Goal: Task Accomplishment & Management: Use online tool/utility

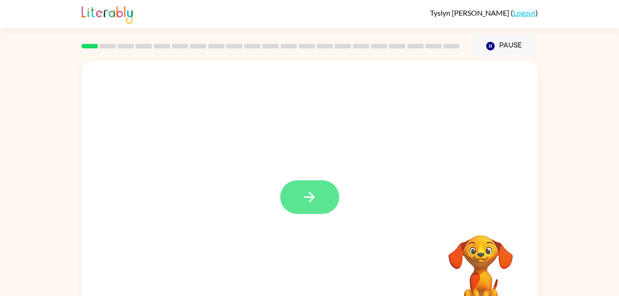
click at [317, 199] on button "button" at bounding box center [309, 197] width 59 height 34
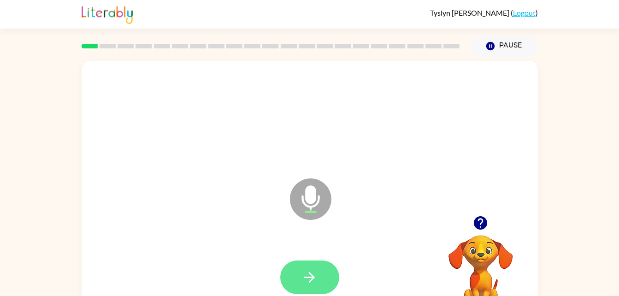
click at [307, 267] on button "button" at bounding box center [309, 277] width 59 height 34
click at [316, 275] on icon "button" at bounding box center [309, 277] width 16 height 16
click at [310, 275] on icon "button" at bounding box center [309, 277] width 16 height 16
click at [299, 274] on button "button" at bounding box center [309, 277] width 59 height 34
click at [301, 270] on icon "button" at bounding box center [309, 277] width 16 height 16
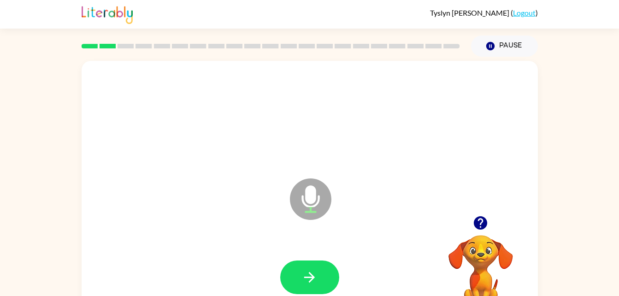
drag, startPoint x: 301, startPoint y: 270, endPoint x: 257, endPoint y: 194, distance: 88.3
click at [257, 194] on div "Microphone The Microphone is here when it is your turn to talk" at bounding box center [310, 192] width 456 height 263
click at [321, 274] on button "button" at bounding box center [309, 277] width 59 height 34
click at [308, 276] on icon "button" at bounding box center [309, 277] width 16 height 16
click at [315, 260] on button "button" at bounding box center [309, 277] width 59 height 34
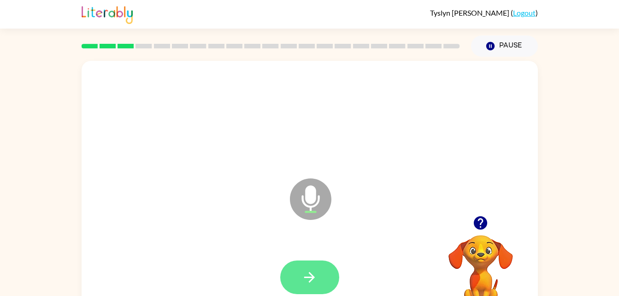
click at [302, 274] on icon "button" at bounding box center [309, 277] width 16 height 16
click at [303, 279] on icon "button" at bounding box center [309, 277] width 16 height 16
click at [315, 272] on icon "button" at bounding box center [309, 277] width 16 height 16
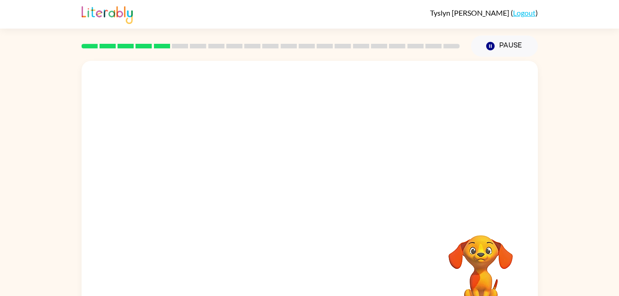
click at [321, 125] on div at bounding box center [310, 138] width 456 height 155
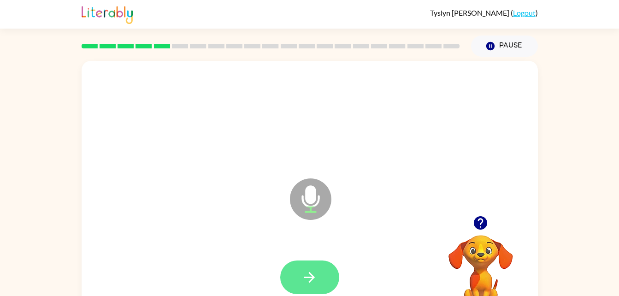
click at [305, 268] on button "button" at bounding box center [309, 277] width 59 height 34
click at [304, 274] on icon "button" at bounding box center [309, 277] width 16 height 16
drag, startPoint x: 304, startPoint y: 274, endPoint x: 237, endPoint y: 215, distance: 89.1
click at [237, 215] on div "Microphone The Microphone is here when it is your turn to talk" at bounding box center [310, 192] width 456 height 263
click at [306, 275] on icon "button" at bounding box center [309, 277] width 16 height 16
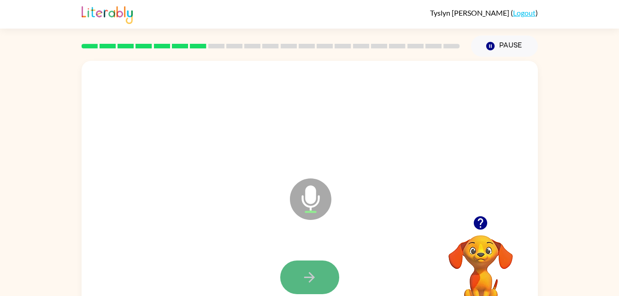
click at [318, 266] on button "button" at bounding box center [309, 277] width 59 height 34
click at [297, 275] on button "button" at bounding box center [309, 277] width 59 height 34
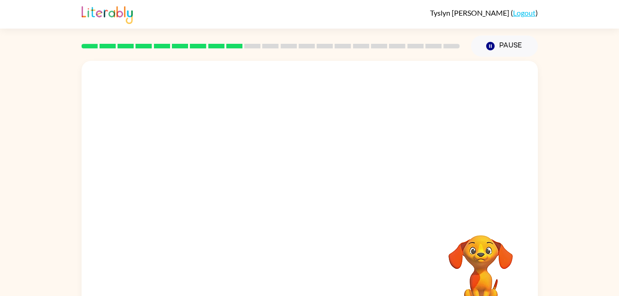
click at [318, 153] on div at bounding box center [310, 138] width 456 height 155
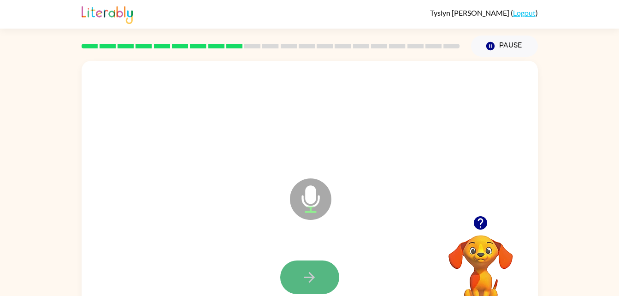
click at [311, 272] on icon "button" at bounding box center [309, 277] width 16 height 16
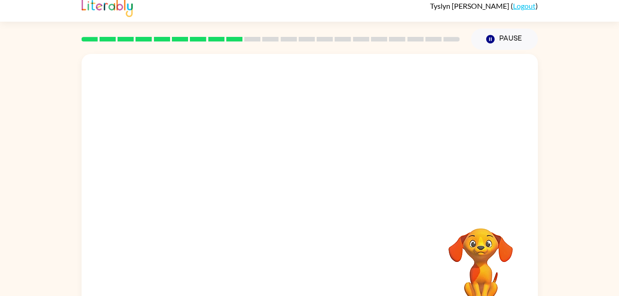
scroll to position [28, 0]
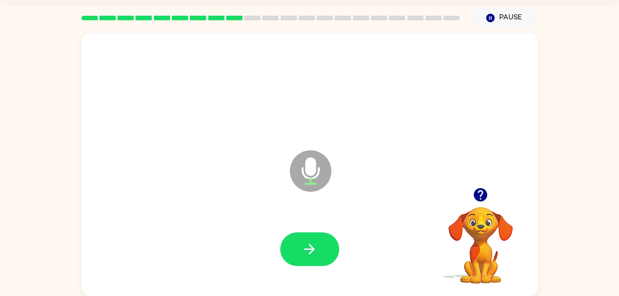
click at [287, 148] on div "Microphone The Microphone is here when it is your turn to talk" at bounding box center [287, 148] width 0 height 0
click at [321, 248] on button "button" at bounding box center [309, 249] width 59 height 34
click at [318, 243] on button "button" at bounding box center [309, 249] width 59 height 34
drag, startPoint x: 318, startPoint y: 243, endPoint x: 239, endPoint y: 233, distance: 80.3
click at [239, 233] on div at bounding box center [310, 249] width 438 height 76
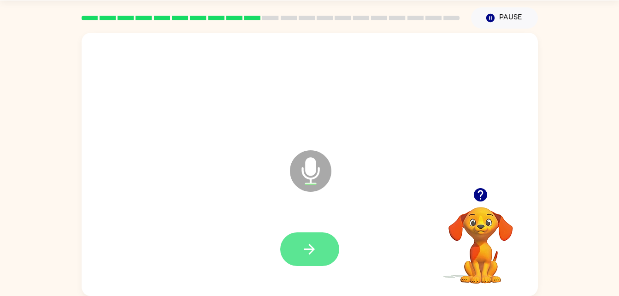
click at [288, 245] on button "button" at bounding box center [309, 249] width 59 height 34
click at [310, 246] on icon "button" at bounding box center [309, 249] width 11 height 11
click at [295, 223] on div at bounding box center [310, 249] width 438 height 76
click at [305, 248] on icon "button" at bounding box center [309, 249] width 11 height 11
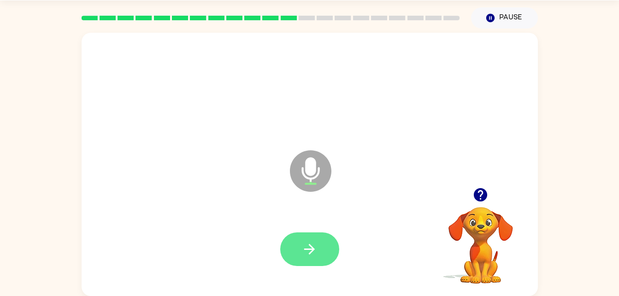
click at [313, 243] on icon "button" at bounding box center [309, 249] width 16 height 16
drag, startPoint x: 313, startPoint y: 243, endPoint x: 190, endPoint y: 182, distance: 136.8
click at [190, 182] on div "Microphone The Microphone is here when it is your turn to talk" at bounding box center [310, 164] width 456 height 263
click at [327, 252] on button "button" at bounding box center [309, 249] width 59 height 34
click at [308, 253] on icon "button" at bounding box center [309, 249] width 16 height 16
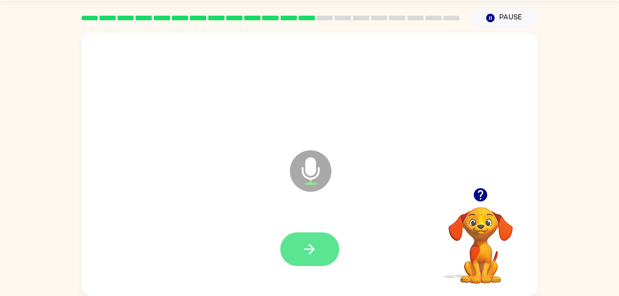
click at [305, 245] on icon "button" at bounding box center [309, 249] width 16 height 16
click at [296, 252] on button "button" at bounding box center [309, 249] width 59 height 34
click at [379, 160] on icon "Microphone The Microphone is here when it is your turn to talk" at bounding box center [356, 182] width 138 height 69
click at [313, 241] on icon "button" at bounding box center [309, 249] width 16 height 16
click at [318, 237] on button "button" at bounding box center [309, 249] width 59 height 34
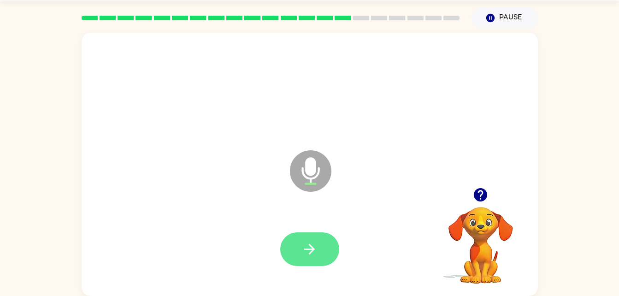
click at [307, 247] on icon "button" at bounding box center [309, 249] width 16 height 16
click at [316, 248] on icon "button" at bounding box center [309, 249] width 16 height 16
click at [299, 247] on button "button" at bounding box center [309, 249] width 59 height 34
click at [314, 241] on icon "button" at bounding box center [309, 249] width 16 height 16
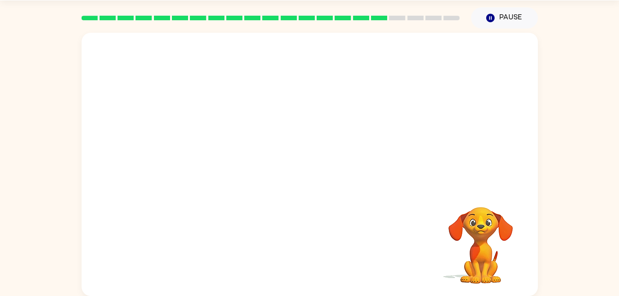
drag, startPoint x: 304, startPoint y: 245, endPoint x: 330, endPoint y: 175, distance: 74.4
click at [330, 175] on div at bounding box center [310, 164] width 456 height 263
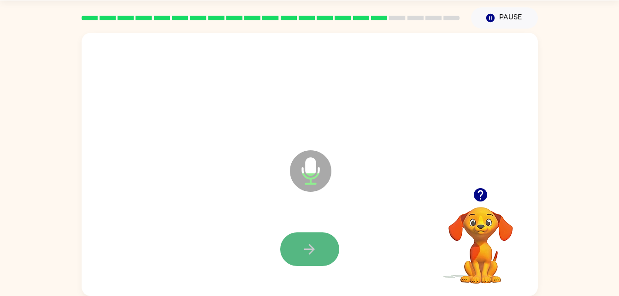
click at [314, 238] on button "button" at bounding box center [309, 249] width 59 height 34
click at [316, 250] on icon "button" at bounding box center [309, 249] width 16 height 16
click at [308, 241] on icon "button" at bounding box center [309, 249] width 16 height 16
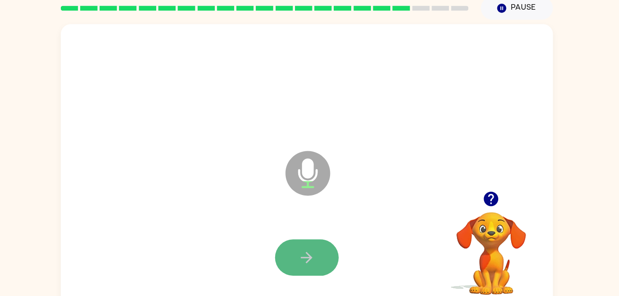
click at [322, 248] on button "button" at bounding box center [309, 249] width 59 height 34
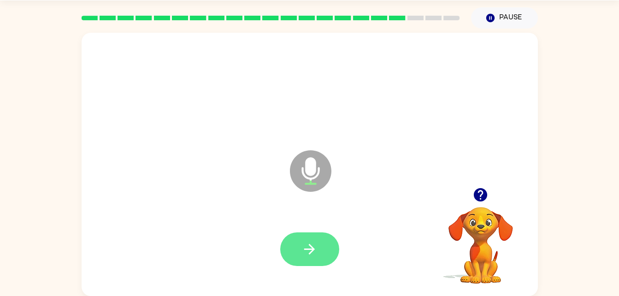
click at [304, 242] on icon "button" at bounding box center [309, 249] width 16 height 16
click at [299, 248] on button "button" at bounding box center [309, 249] width 59 height 34
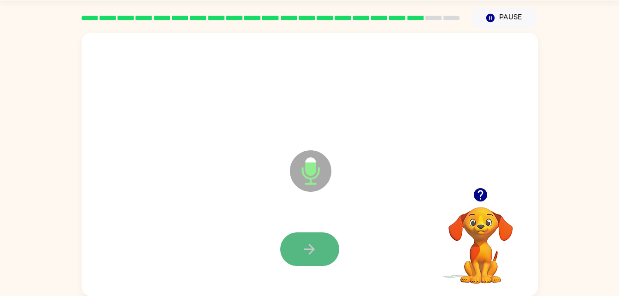
click at [315, 244] on icon "button" at bounding box center [309, 249] width 16 height 16
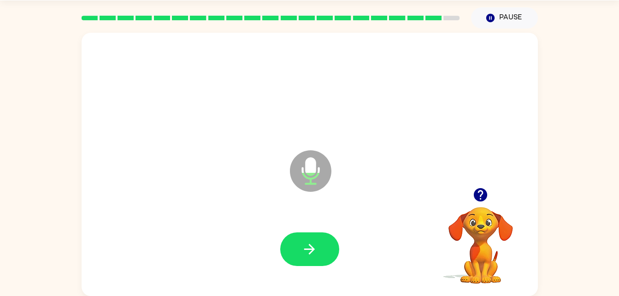
drag, startPoint x: 315, startPoint y: 244, endPoint x: 246, endPoint y: 174, distance: 98.4
click at [246, 174] on div "Microphone The Microphone is here when it is your turn to talk" at bounding box center [310, 164] width 456 height 263
click at [313, 242] on icon "button" at bounding box center [309, 249] width 16 height 16
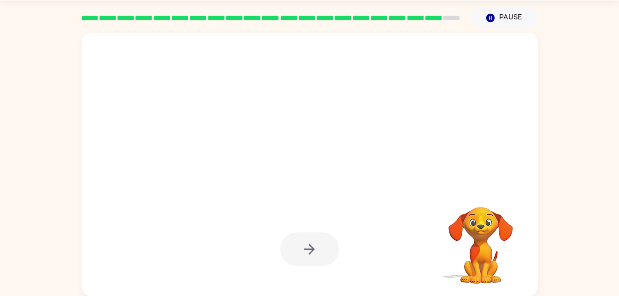
drag, startPoint x: 313, startPoint y: 242, endPoint x: 222, endPoint y: 218, distance: 93.9
click at [222, 218] on div at bounding box center [310, 249] width 438 height 76
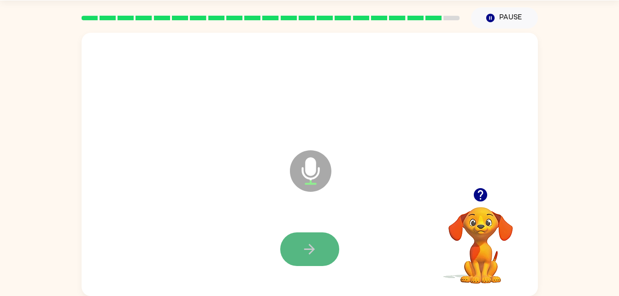
click at [297, 240] on button "button" at bounding box center [309, 249] width 59 height 34
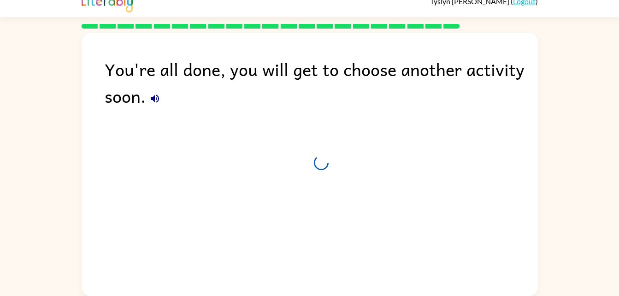
scroll to position [12, 0]
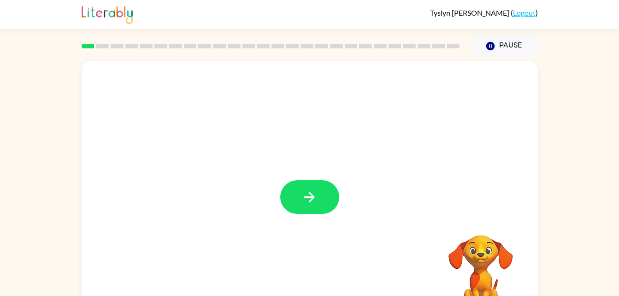
click at [324, 179] on div at bounding box center [310, 192] width 456 height 263
click at [312, 193] on icon "button" at bounding box center [309, 197] width 16 height 16
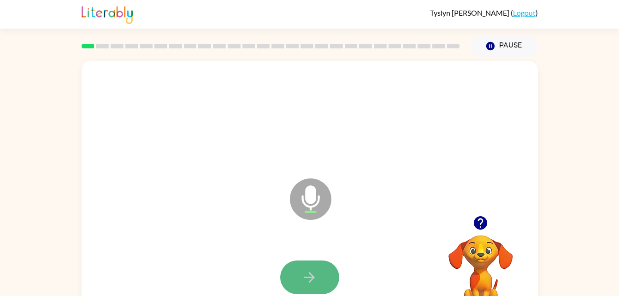
click at [304, 269] on icon "button" at bounding box center [309, 277] width 16 height 16
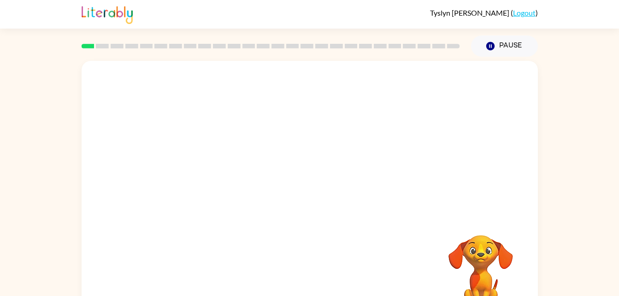
click at [420, 179] on div at bounding box center [310, 138] width 456 height 155
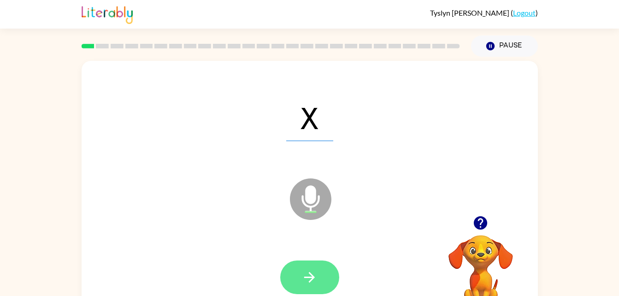
click at [301, 267] on button "button" at bounding box center [309, 277] width 59 height 34
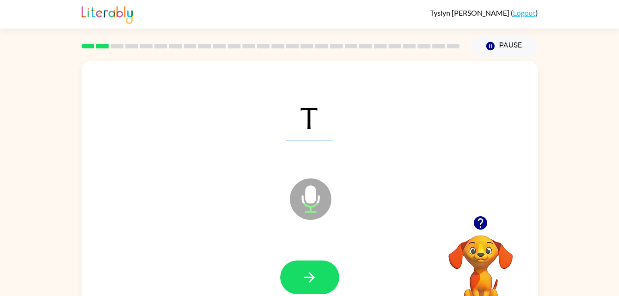
drag, startPoint x: 322, startPoint y: 201, endPoint x: 390, endPoint y: 182, distance: 70.2
click at [390, 182] on div "T Microphone The Microphone is here when it is your turn to talk" at bounding box center [310, 192] width 456 height 263
click at [316, 286] on button "button" at bounding box center [309, 277] width 59 height 34
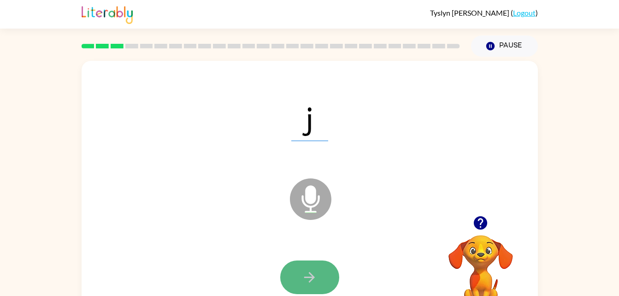
click at [319, 277] on button "button" at bounding box center [309, 277] width 59 height 34
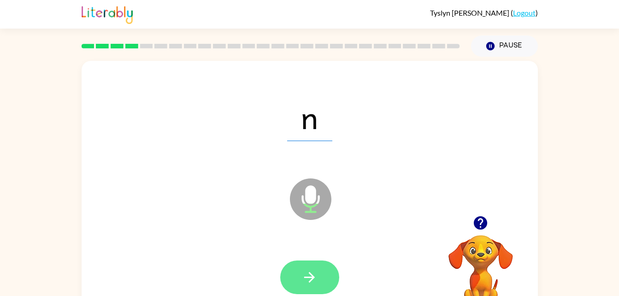
click at [322, 276] on button "button" at bounding box center [309, 277] width 59 height 34
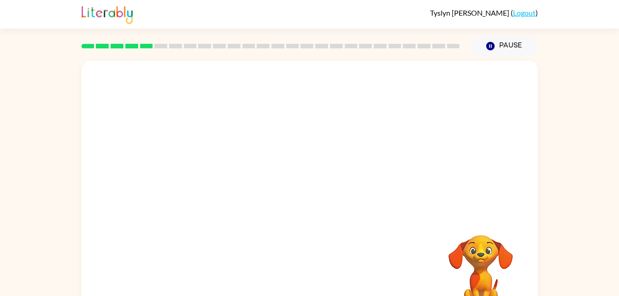
click at [401, 176] on div at bounding box center [310, 138] width 456 height 155
click at [443, 242] on video "Your browser must support playing .mp4 files to use Literably. Please try using…" at bounding box center [480, 267] width 92 height 92
click at [427, 221] on div "Your browser must support playing .mp4 files to use Literably. Please try using…" at bounding box center [310, 192] width 456 height 263
click at [350, 128] on div at bounding box center [310, 138] width 456 height 155
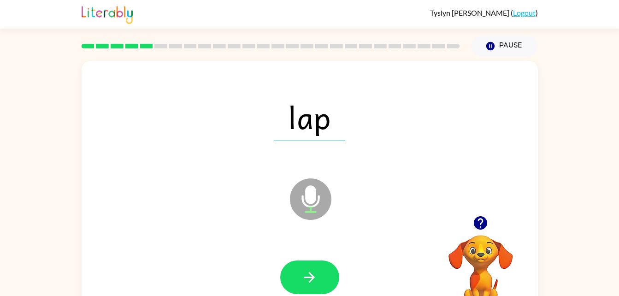
click at [281, 228] on div "lap Microphone The Microphone is here when it is your turn to talk" at bounding box center [310, 192] width 456 height 263
drag, startPoint x: 312, startPoint y: 272, endPoint x: 274, endPoint y: 202, distance: 79.4
click at [274, 202] on div "lap Microphone The Microphone is here when it is your turn to talk" at bounding box center [310, 192] width 456 height 263
click at [316, 285] on icon "button" at bounding box center [309, 277] width 16 height 16
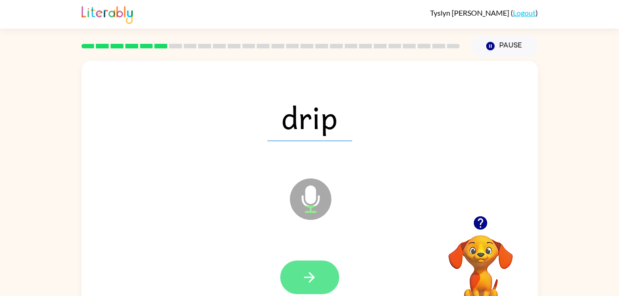
click at [304, 277] on icon "button" at bounding box center [309, 277] width 11 height 11
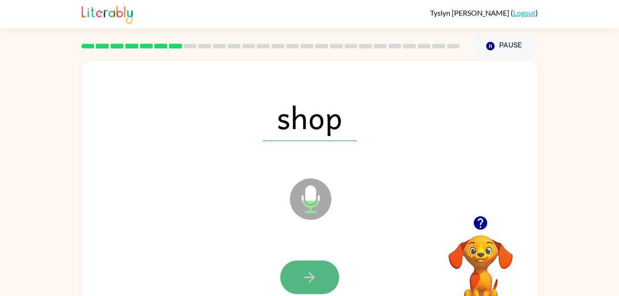
click at [332, 275] on button "button" at bounding box center [309, 277] width 59 height 34
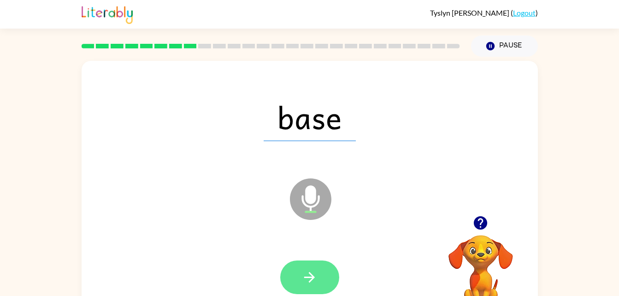
click at [319, 274] on button "button" at bounding box center [309, 277] width 59 height 34
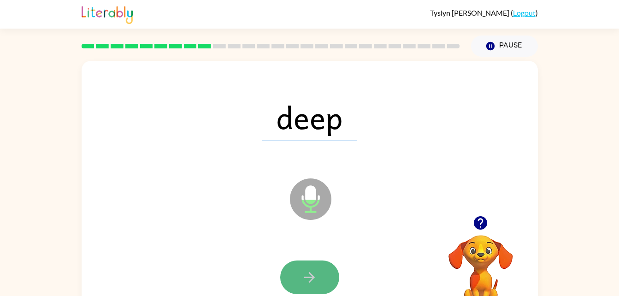
click at [320, 270] on button "button" at bounding box center [309, 277] width 59 height 34
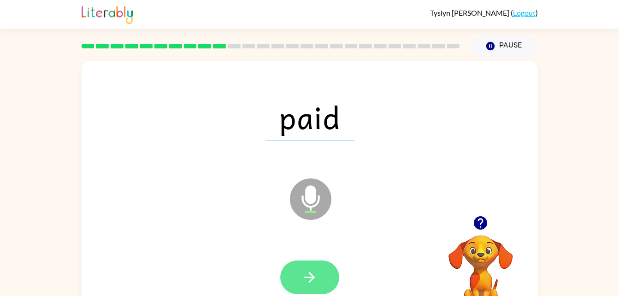
click at [317, 267] on button "button" at bounding box center [309, 277] width 59 height 34
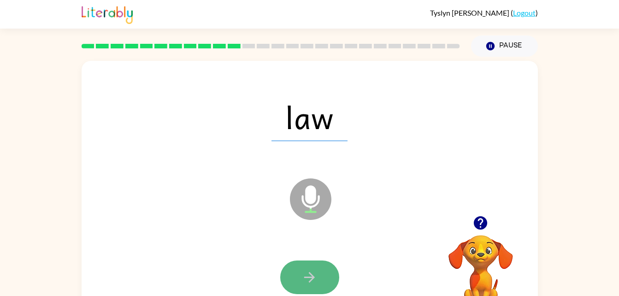
click at [316, 267] on button "button" at bounding box center [309, 277] width 59 height 34
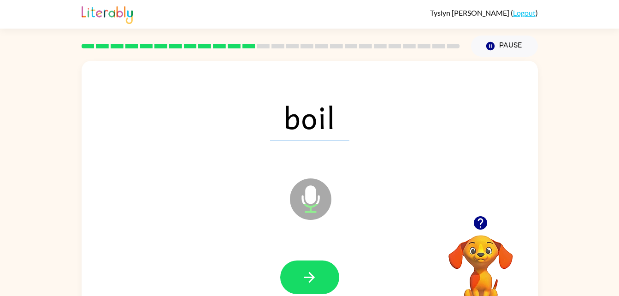
click at [262, 152] on div "boil" at bounding box center [310, 117] width 438 height 76
click at [319, 264] on button "button" at bounding box center [309, 277] width 59 height 34
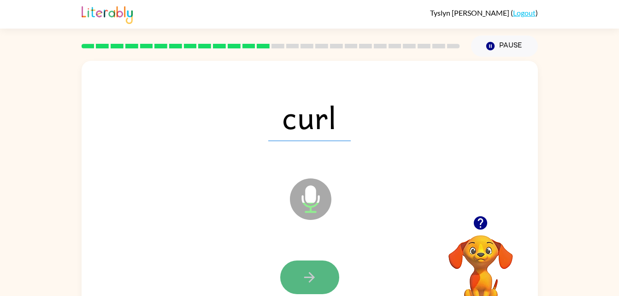
click at [324, 274] on button "button" at bounding box center [309, 277] width 59 height 34
click at [325, 279] on button "button" at bounding box center [309, 277] width 59 height 34
click at [320, 272] on button "button" at bounding box center [309, 277] width 59 height 34
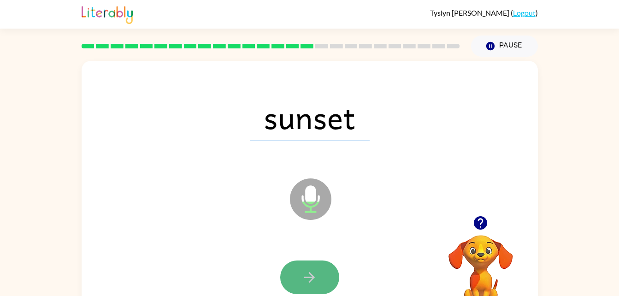
click at [321, 270] on button "button" at bounding box center [309, 277] width 59 height 34
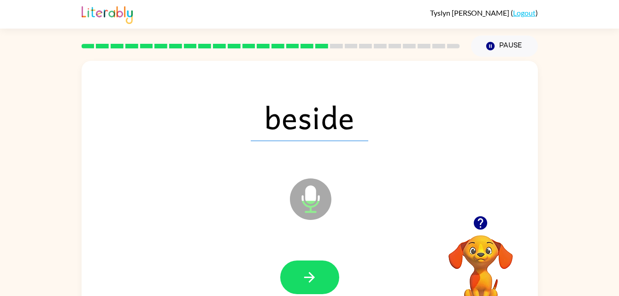
click at [321, 130] on span "beside" at bounding box center [309, 117] width 117 height 48
click at [319, 205] on icon at bounding box center [310, 198] width 41 height 41
click at [315, 276] on icon "button" at bounding box center [309, 277] width 16 height 16
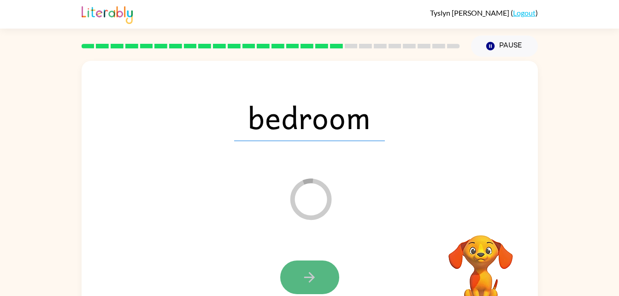
click at [315, 275] on icon "button" at bounding box center [309, 277] width 16 height 16
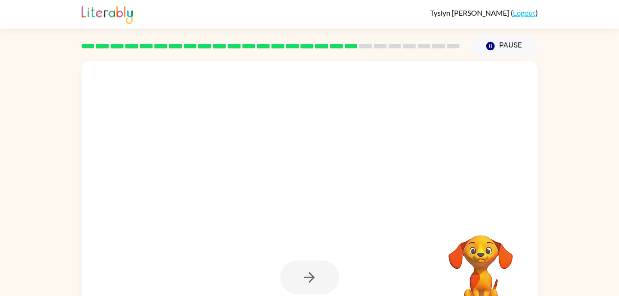
click at [316, 193] on div at bounding box center [310, 192] width 456 height 263
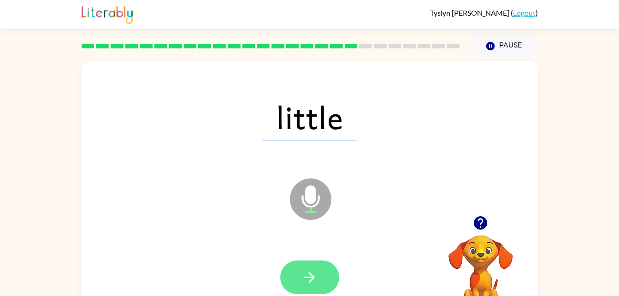
click at [315, 270] on icon "button" at bounding box center [309, 277] width 16 height 16
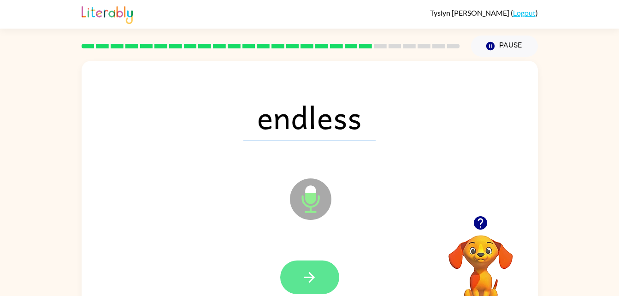
click at [307, 280] on icon "button" at bounding box center [309, 277] width 16 height 16
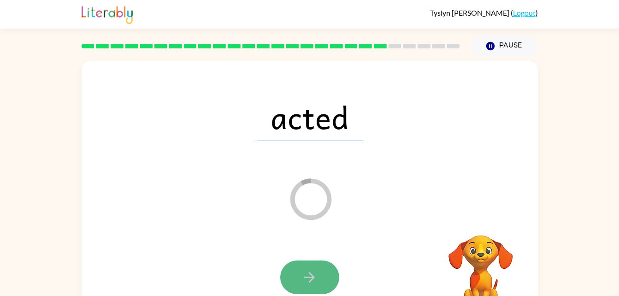
click at [303, 272] on icon "button" at bounding box center [309, 277] width 16 height 16
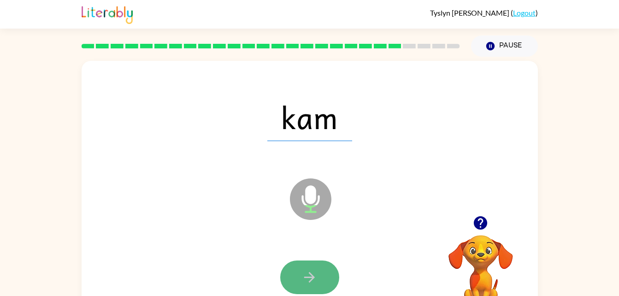
click at [320, 281] on button "button" at bounding box center [309, 277] width 59 height 34
click at [289, 270] on button "button" at bounding box center [309, 277] width 59 height 34
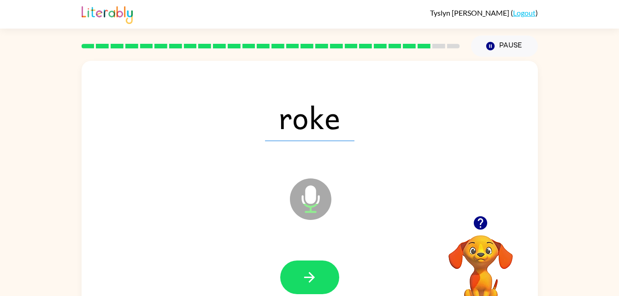
click at [340, 222] on icon "Microphone The Microphone is here when it is your turn to talk" at bounding box center [356, 210] width 138 height 69
click at [319, 275] on button "button" at bounding box center [309, 277] width 59 height 34
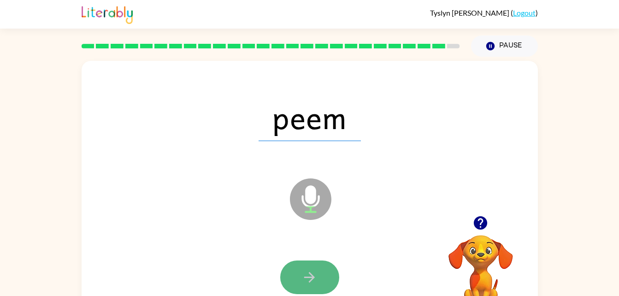
click at [310, 266] on button "button" at bounding box center [309, 277] width 59 height 34
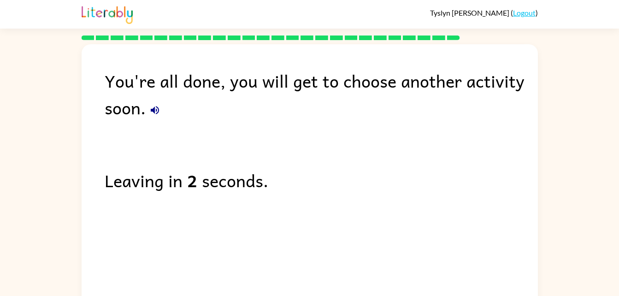
click at [152, 114] on icon "button" at bounding box center [154, 110] width 11 height 11
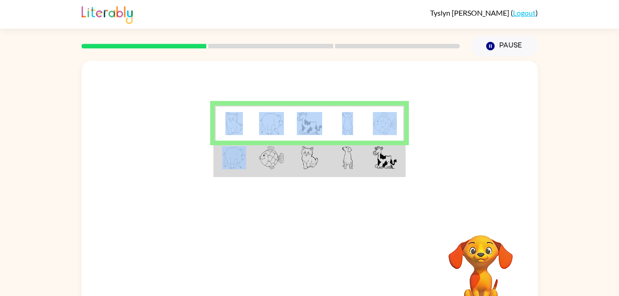
drag, startPoint x: 251, startPoint y: 135, endPoint x: 236, endPoint y: 146, distance: 19.0
drag, startPoint x: 236, startPoint y: 146, endPoint x: 209, endPoint y: 114, distance: 42.2
click at [209, 114] on div at bounding box center [310, 138] width 456 height 155
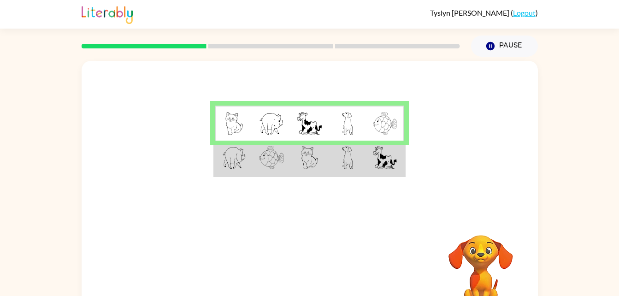
click at [228, 126] on img at bounding box center [234, 123] width 18 height 23
click at [233, 125] on img at bounding box center [234, 123] width 18 height 23
click at [254, 152] on td at bounding box center [271, 158] width 38 height 35
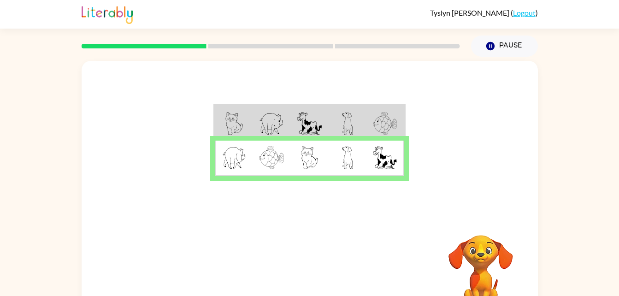
click at [301, 151] on img at bounding box center [310, 157] width 18 height 23
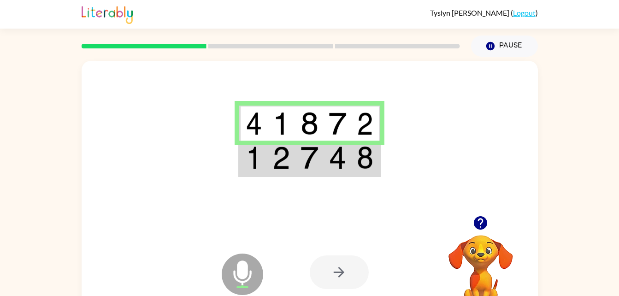
click at [341, 277] on div at bounding box center [339, 272] width 59 height 34
click at [343, 161] on img at bounding box center [337, 157] width 18 height 23
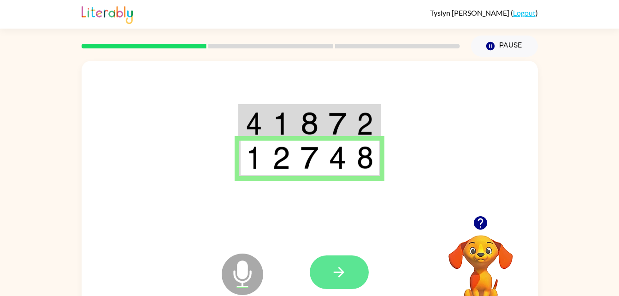
click at [313, 273] on button "button" at bounding box center [339, 272] width 59 height 34
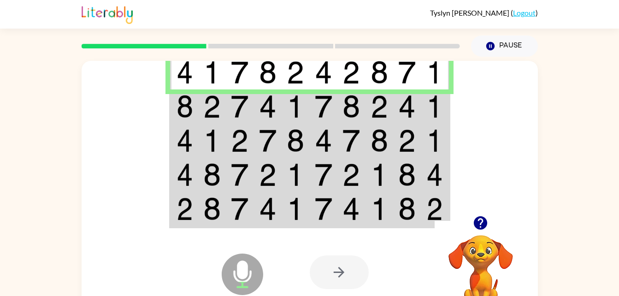
click at [195, 105] on td at bounding box center [184, 106] width 28 height 34
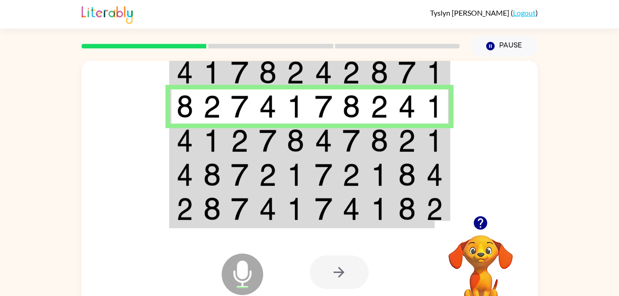
click at [197, 143] on td at bounding box center [184, 140] width 28 height 34
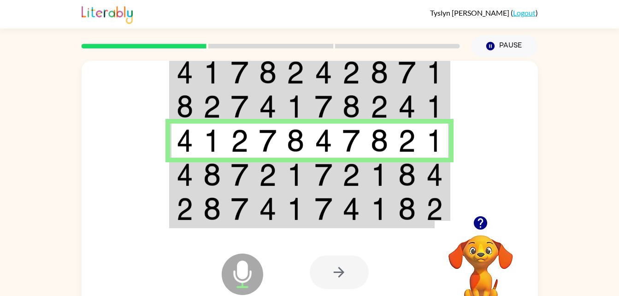
drag, startPoint x: 176, startPoint y: 177, endPoint x: 154, endPoint y: 169, distance: 24.2
click at [154, 169] on div at bounding box center [310, 138] width 456 height 155
click at [203, 180] on img at bounding box center [212, 174] width 18 height 23
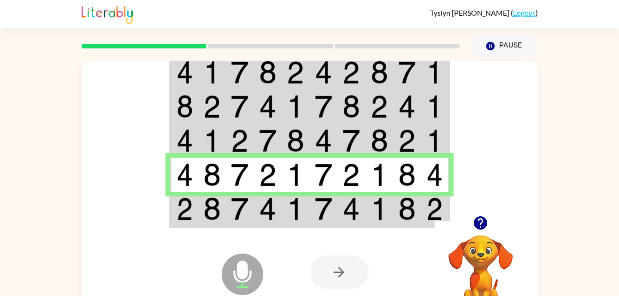
click at [193, 209] on img at bounding box center [184, 208] width 17 height 23
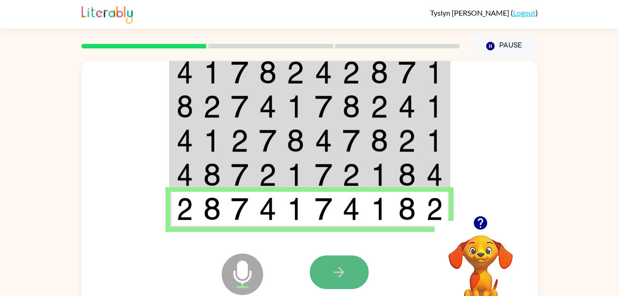
click at [322, 271] on button "button" at bounding box center [339, 272] width 59 height 34
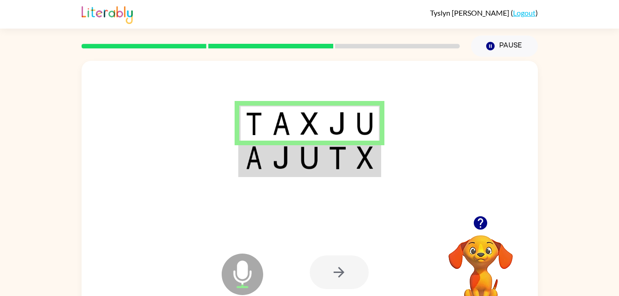
click at [283, 166] on img at bounding box center [281, 157] width 18 height 23
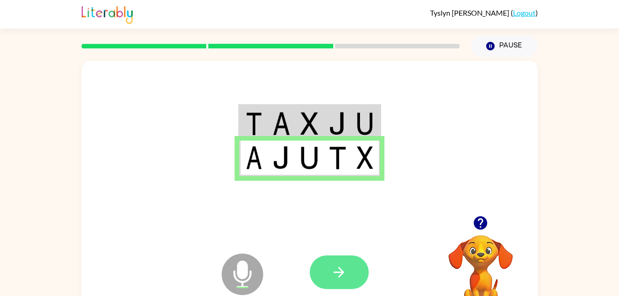
click at [348, 272] on button "button" at bounding box center [339, 272] width 59 height 34
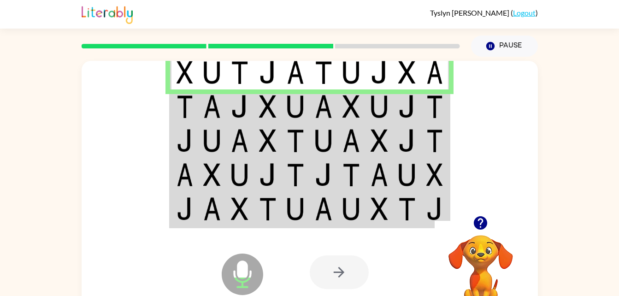
click at [352, 110] on img at bounding box center [351, 106] width 18 height 23
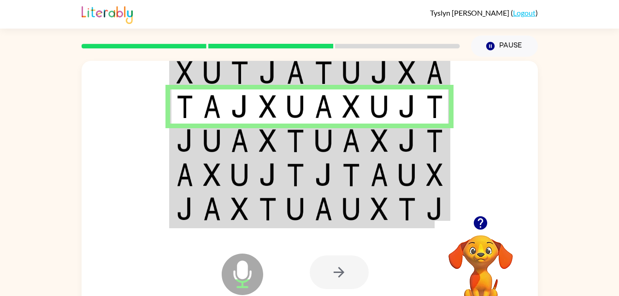
click at [244, 131] on img at bounding box center [240, 140] width 18 height 23
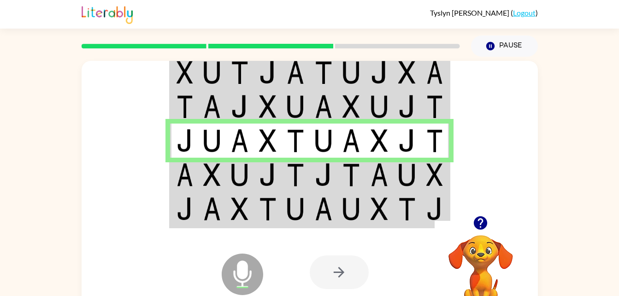
click at [183, 175] on img at bounding box center [184, 174] width 17 height 23
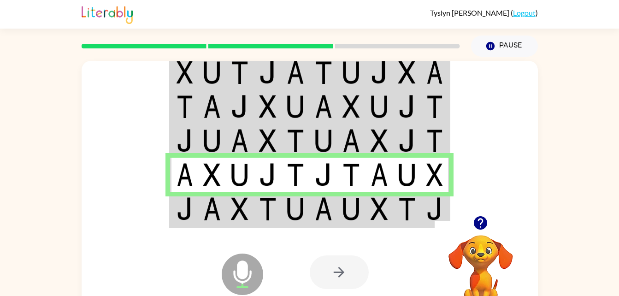
click at [263, 173] on img at bounding box center [268, 174] width 18 height 23
click at [174, 217] on td at bounding box center [184, 209] width 28 height 35
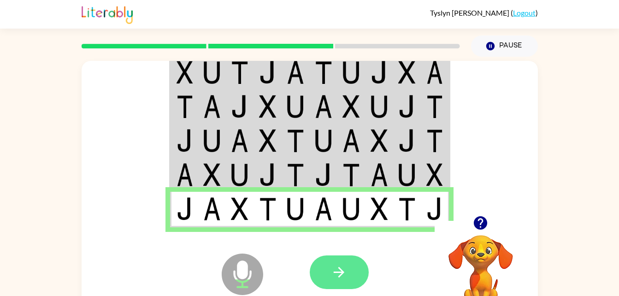
click at [336, 265] on icon "button" at bounding box center [339, 272] width 16 height 16
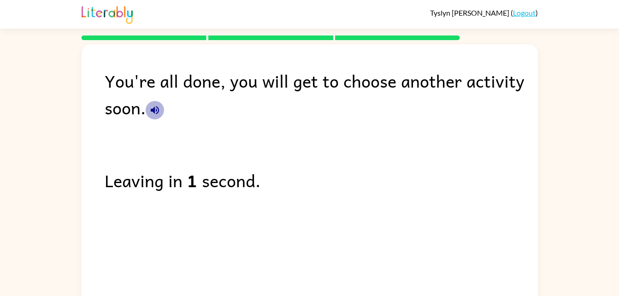
click at [159, 111] on icon "button" at bounding box center [154, 110] width 11 height 11
